Goal: Obtain resource: Download file/media

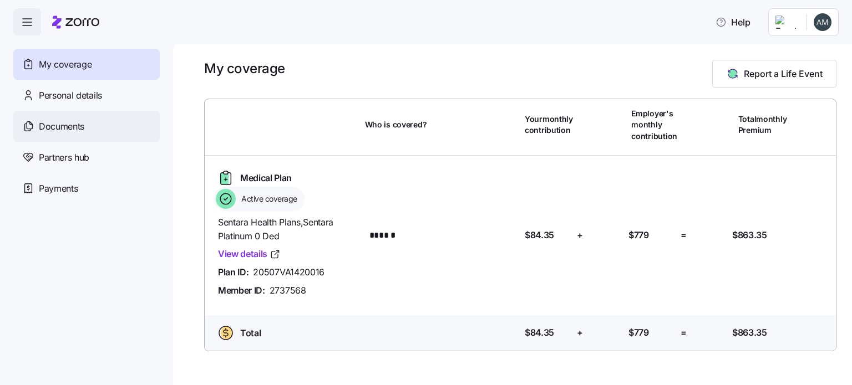
click at [74, 130] on span "Documents" at bounding box center [61, 127] width 45 height 14
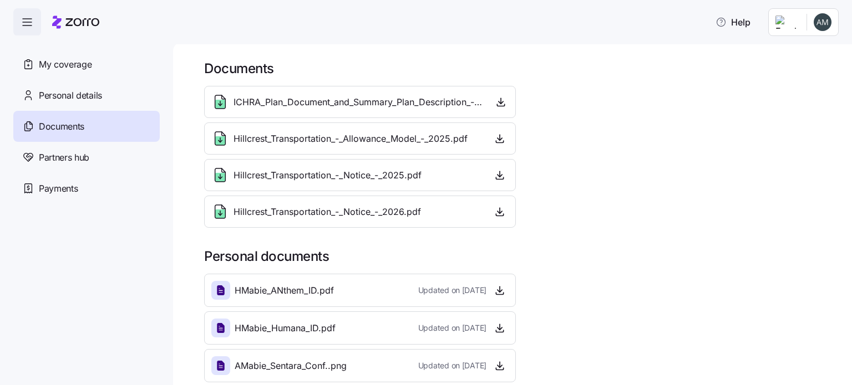
scroll to position [9, 0]
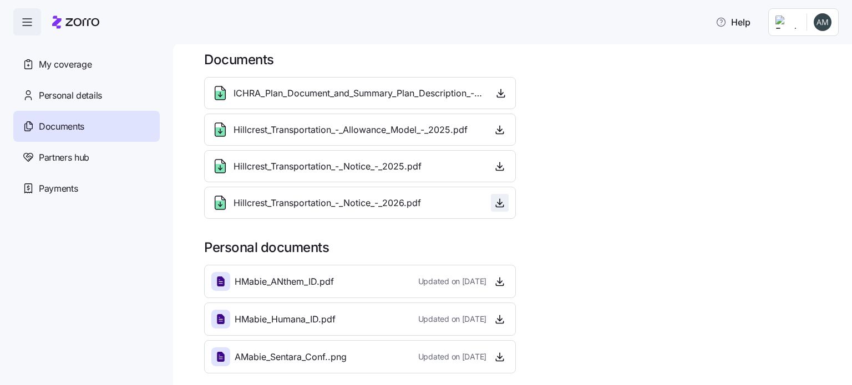
click at [499, 197] on icon "button" at bounding box center [499, 202] width 11 height 11
click at [817, 23] on html "Help My coverage Personal details Documents Partners hub Payments Documents ICH…" at bounding box center [426, 189] width 852 height 379
click at [798, 66] on div "Log out" at bounding box center [792, 70] width 43 height 12
